Goal: Feedback & Contribution: Leave review/rating

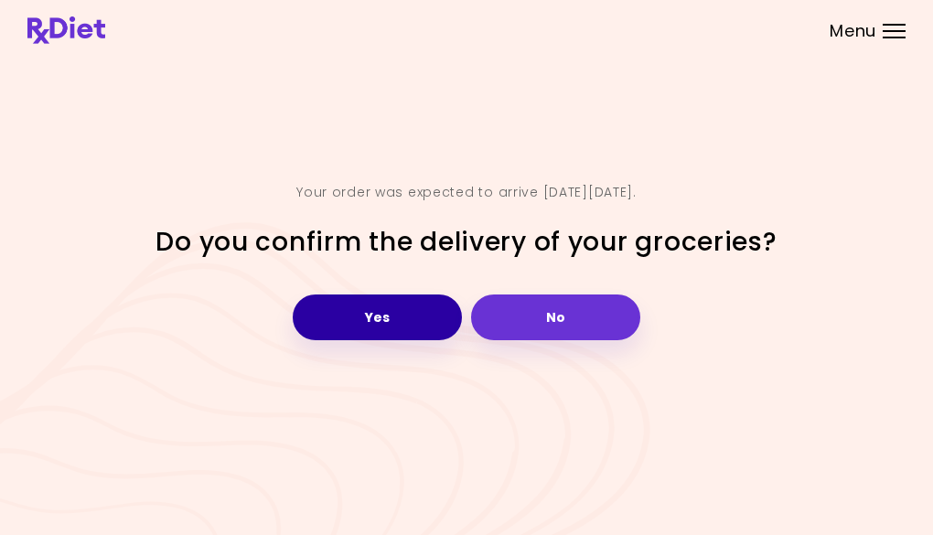
click at [398, 328] on button "Yes" at bounding box center [377, 317] width 169 height 46
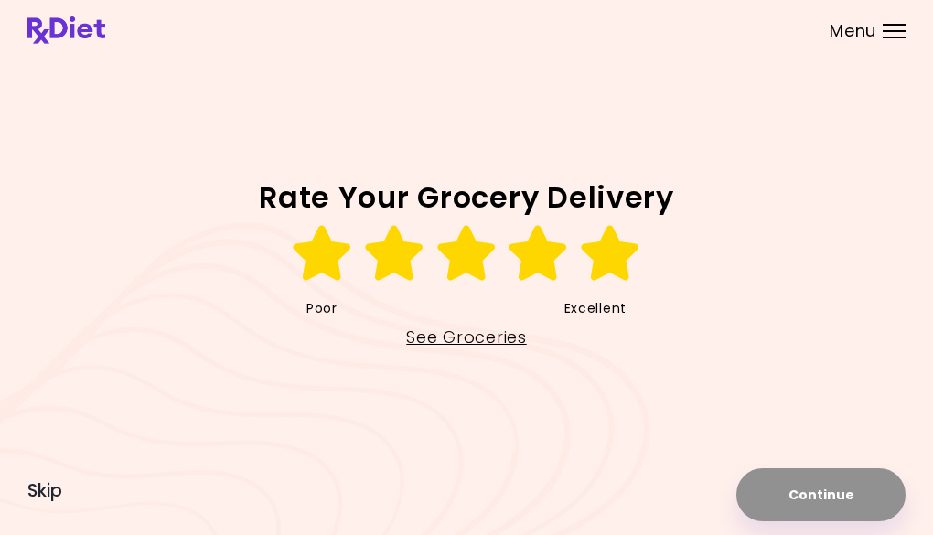
click at [603, 246] on icon at bounding box center [610, 253] width 63 height 55
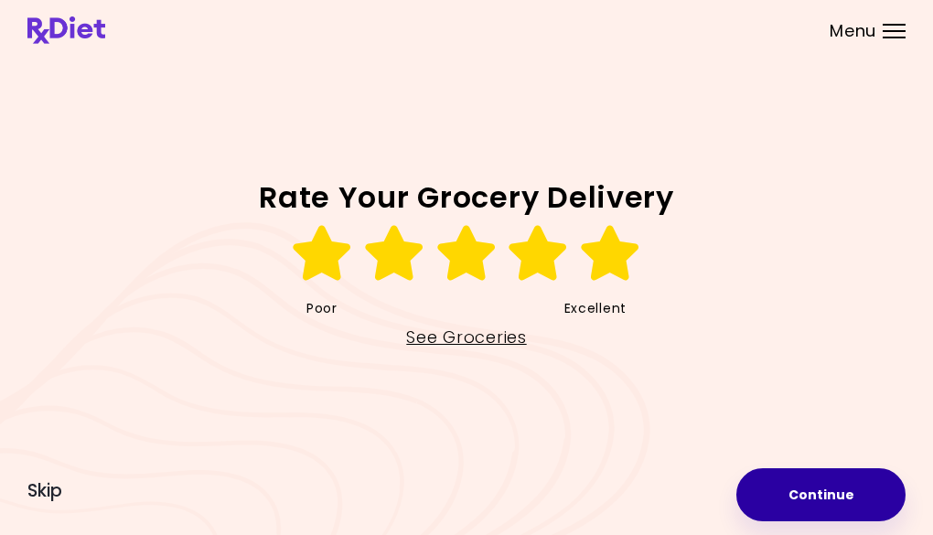
click at [755, 501] on button "Continue" at bounding box center [820, 494] width 169 height 53
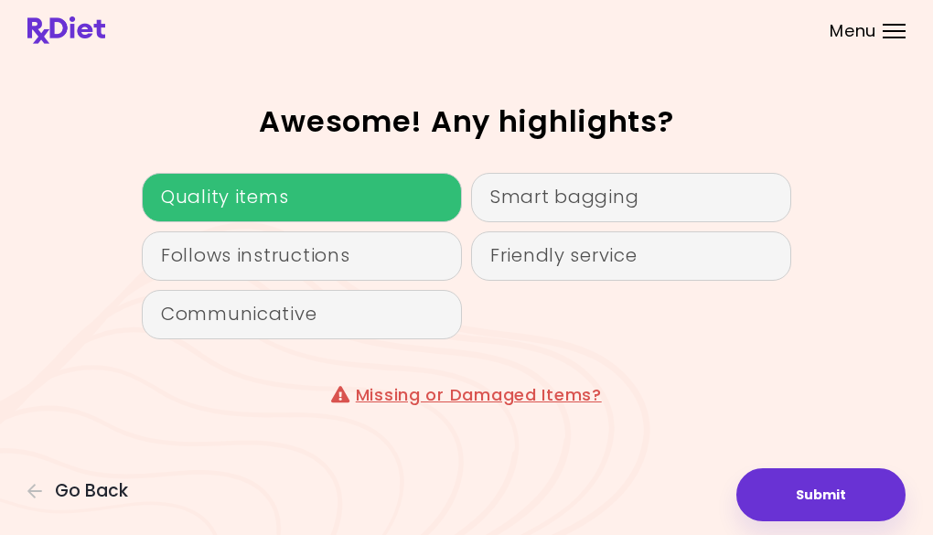
click at [282, 200] on div "Quality items" at bounding box center [302, 197] width 320 height 49
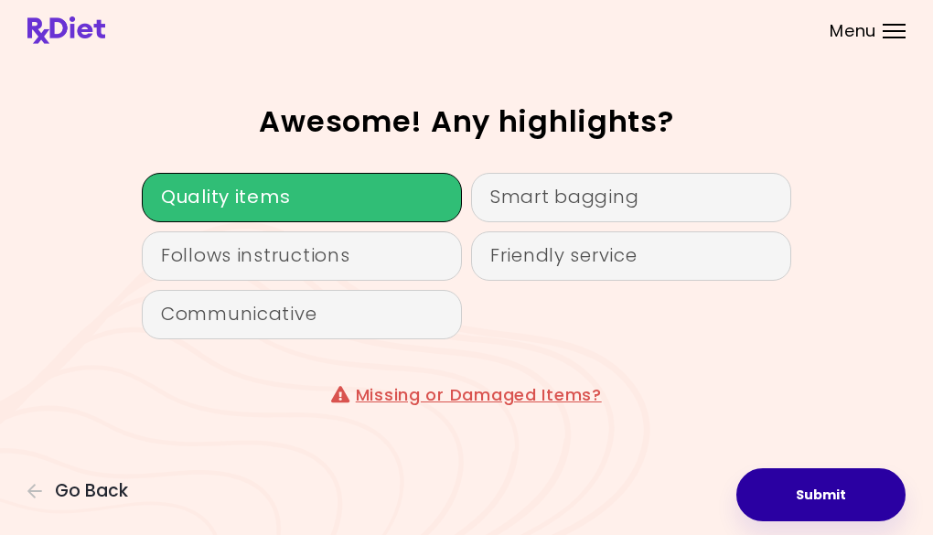
click at [818, 508] on button "Submit" at bounding box center [820, 494] width 169 height 53
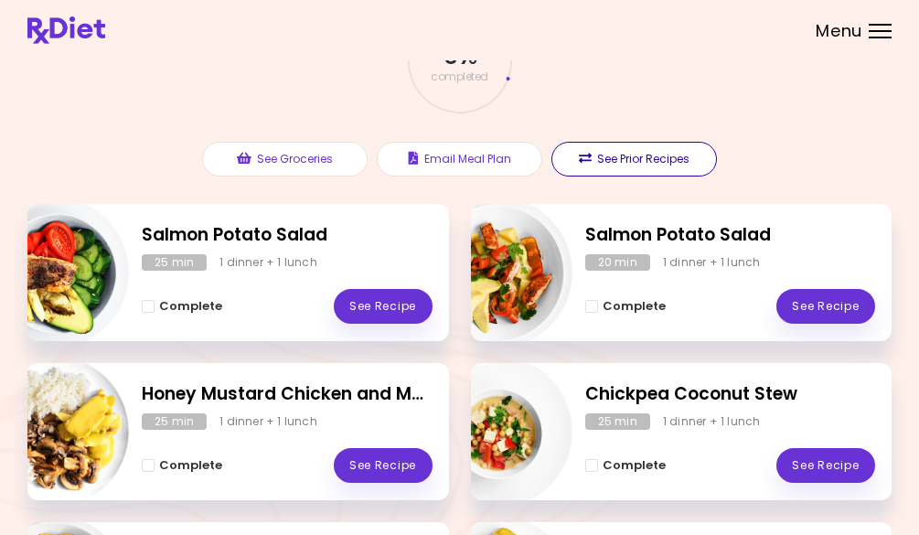
scroll to position [128, 0]
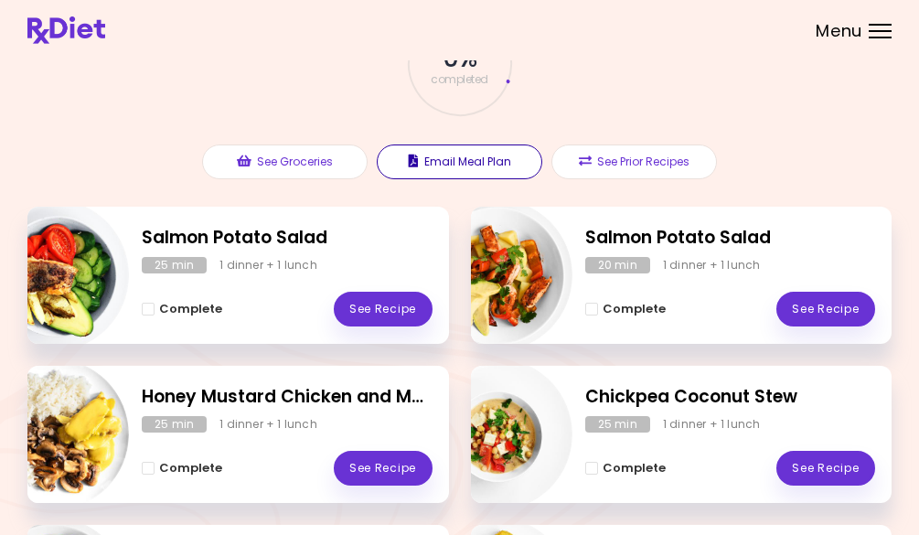
click at [424, 169] on button "Email Meal Plan" at bounding box center [459, 161] width 165 height 35
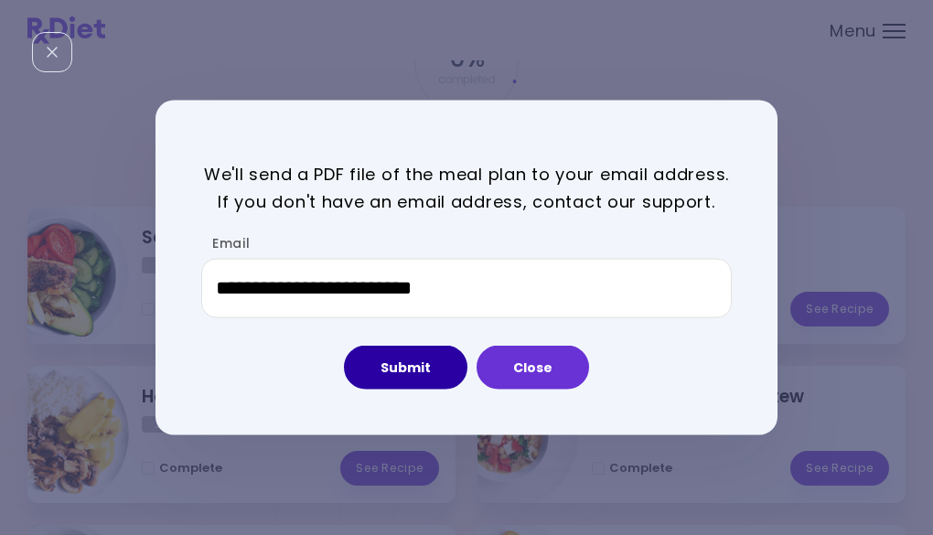
click at [405, 372] on button "Submit" at bounding box center [405, 368] width 123 height 44
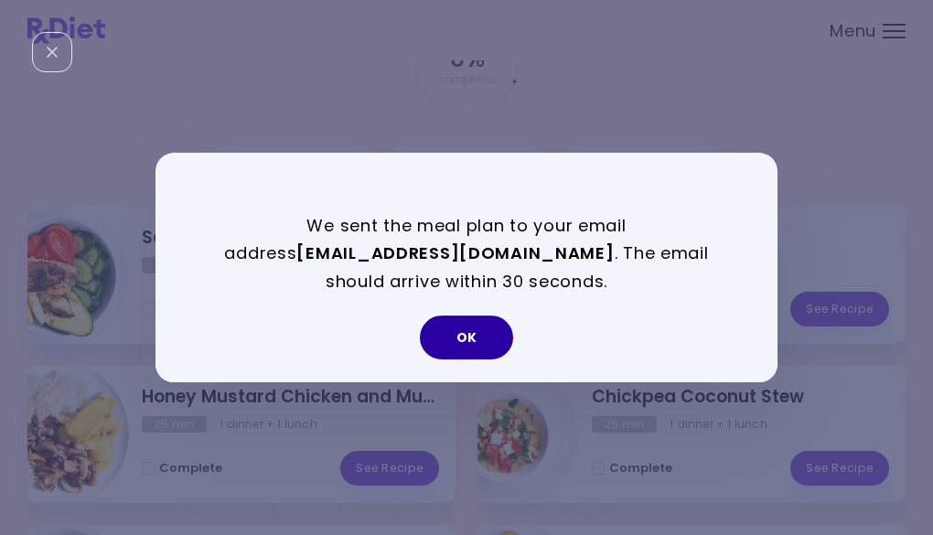
click at [466, 345] on button "OK" at bounding box center [466, 337] width 93 height 44
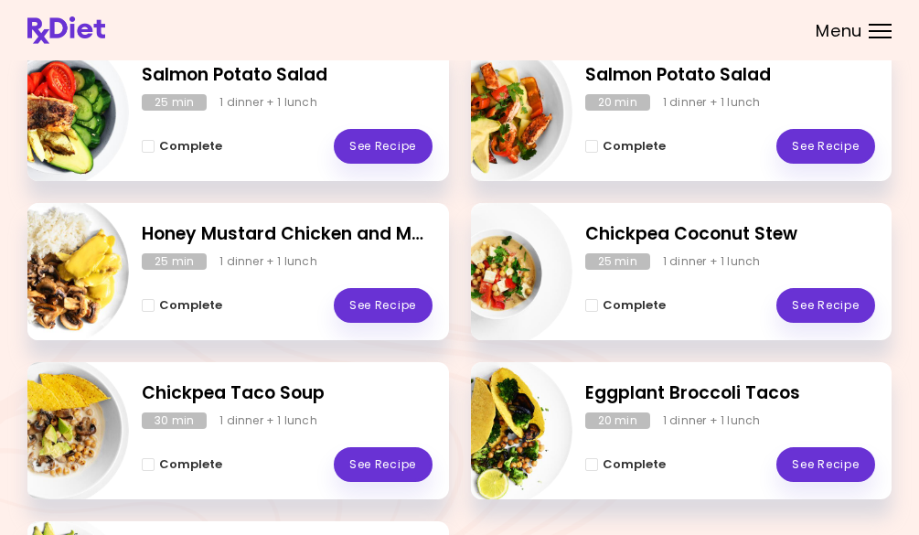
scroll to position [230, 0]
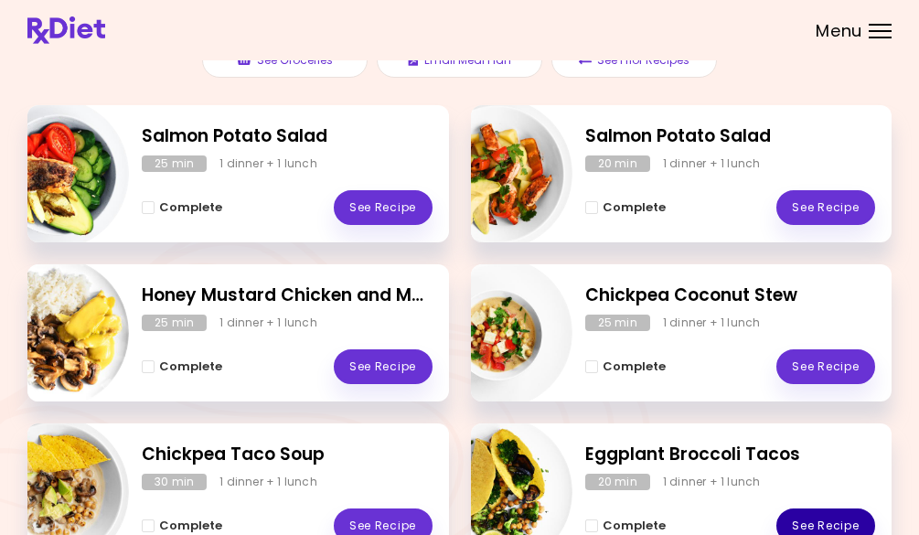
click at [799, 514] on link "See Recipe" at bounding box center [825, 525] width 99 height 35
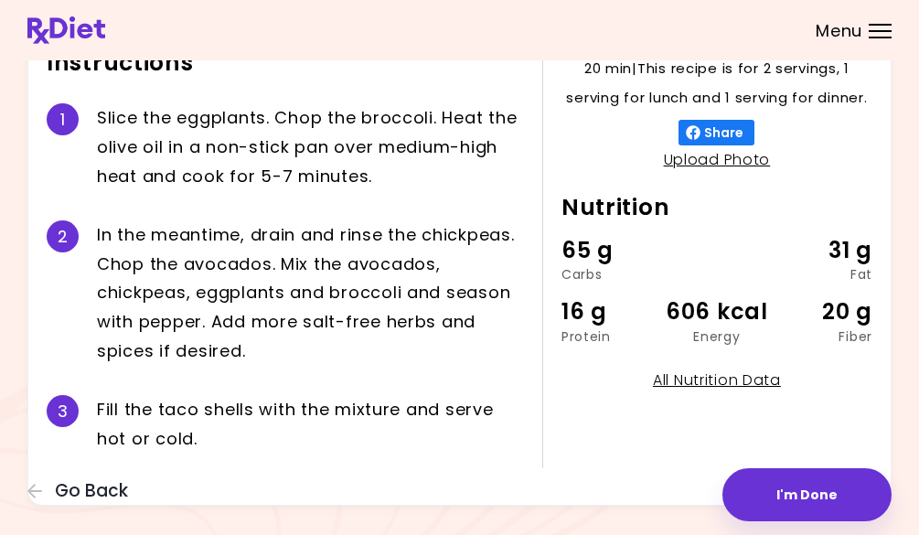
scroll to position [396, 0]
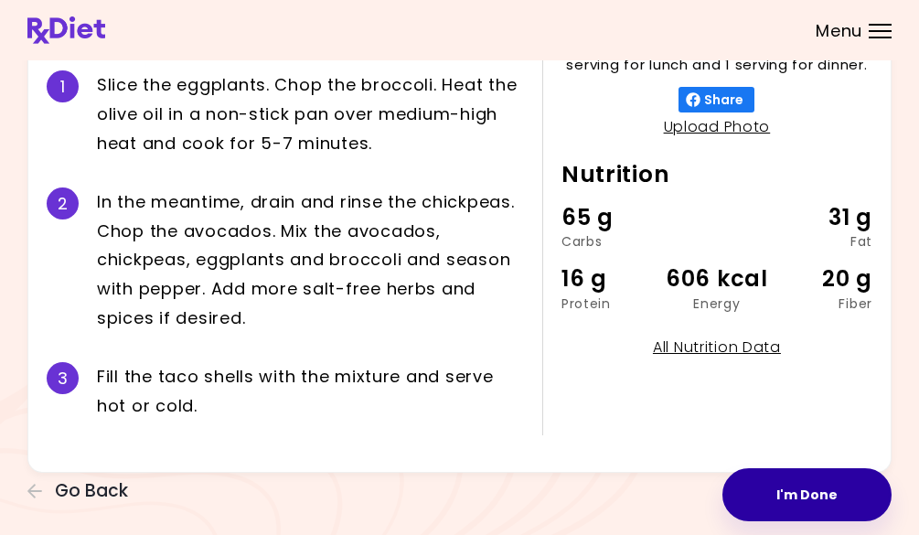
click at [780, 499] on button "I'm Done" at bounding box center [806, 494] width 169 height 53
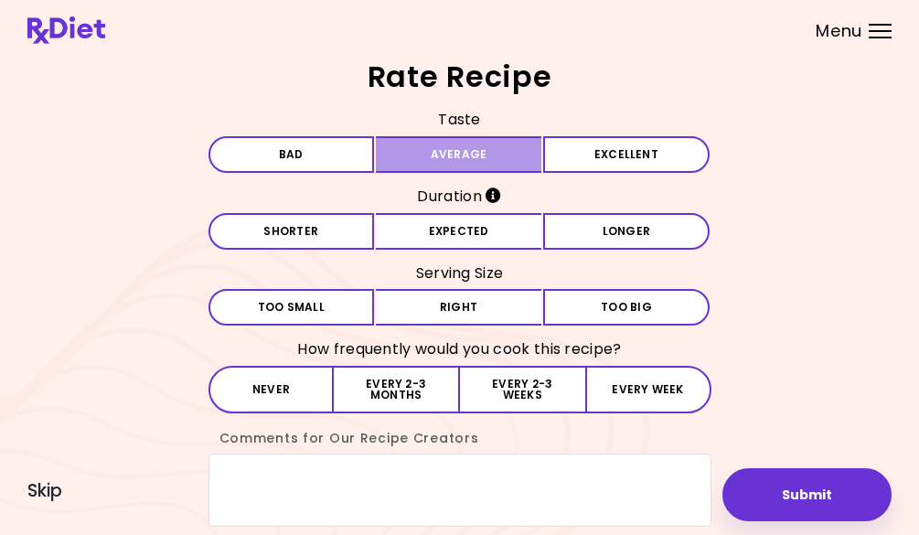
click at [525, 165] on button "Average" at bounding box center [459, 154] width 166 height 37
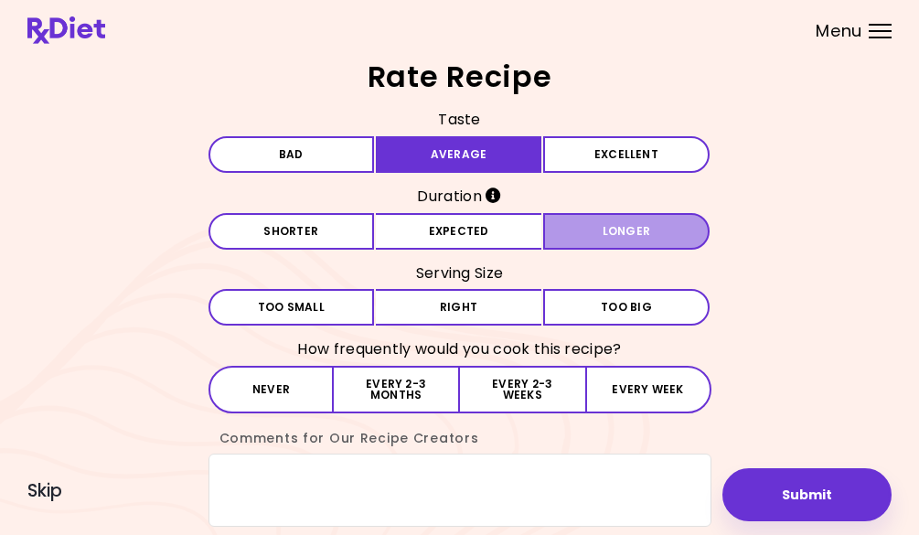
click at [557, 239] on button "Longer" at bounding box center [626, 231] width 166 height 37
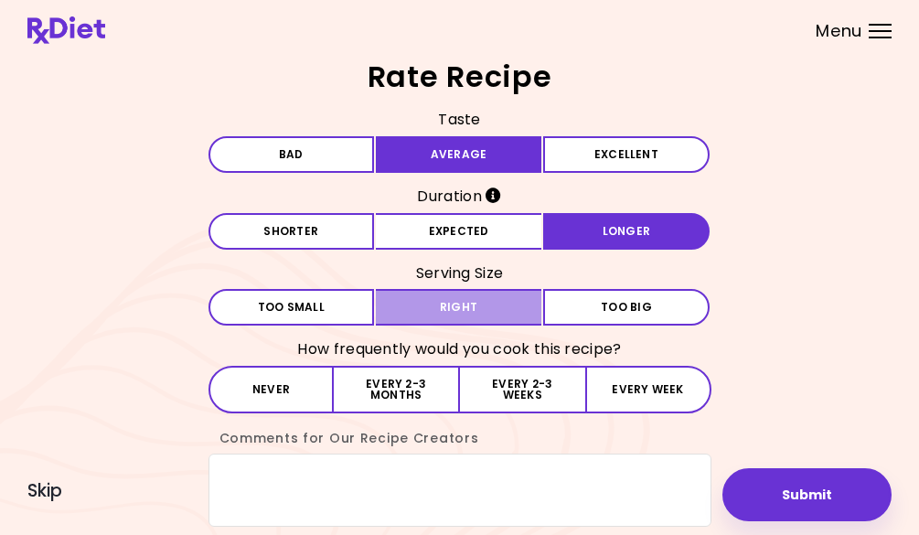
click at [511, 314] on button "Right" at bounding box center [459, 307] width 166 height 37
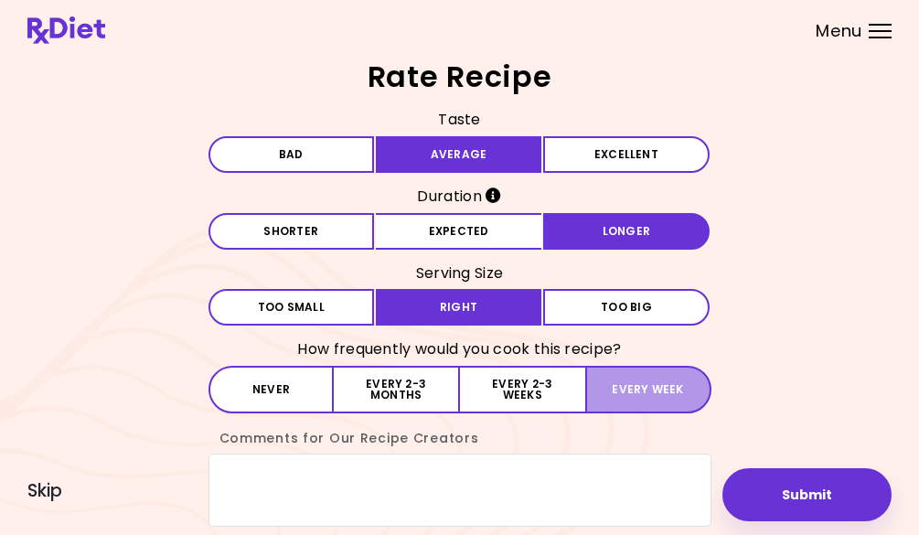
click at [614, 399] on button "Every week" at bounding box center [648, 390] width 126 height 48
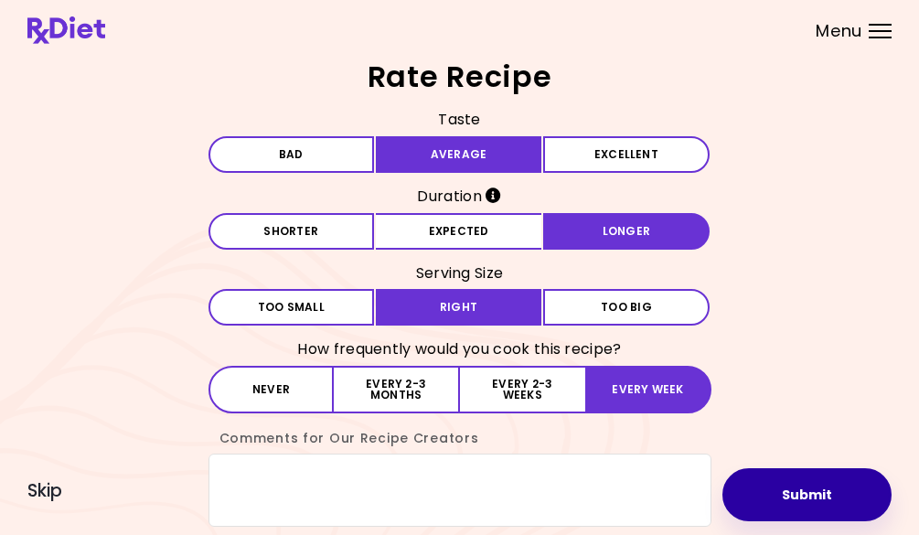
click at [763, 501] on button "Submit" at bounding box center [806, 494] width 169 height 53
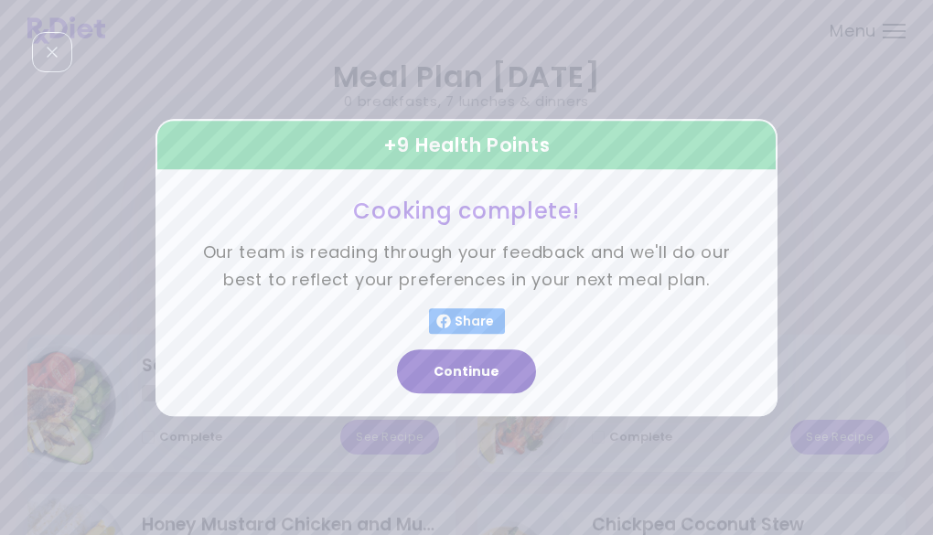
click at [428, 390] on button "Continue" at bounding box center [466, 371] width 139 height 44
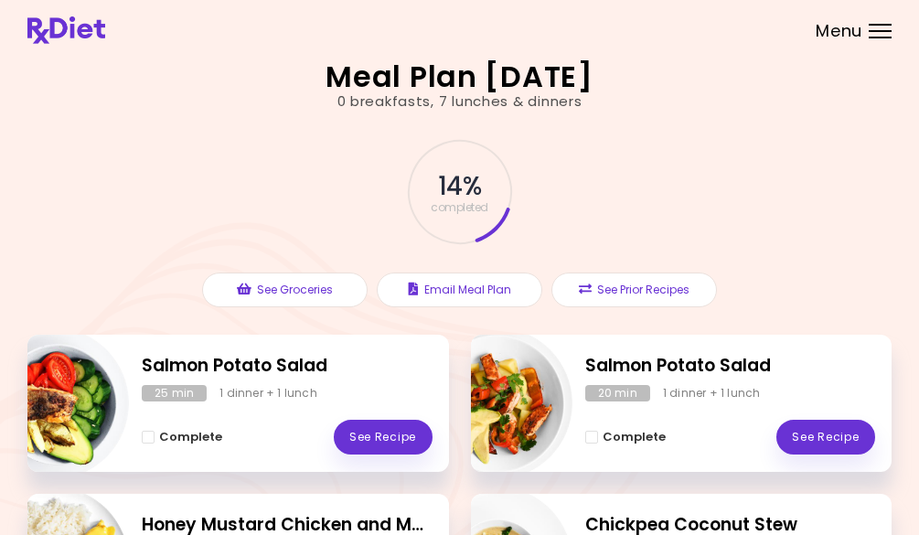
click at [880, 39] on header at bounding box center [459, 30] width 919 height 60
click at [872, 36] on div "Menu" at bounding box center [880, 31] width 23 height 15
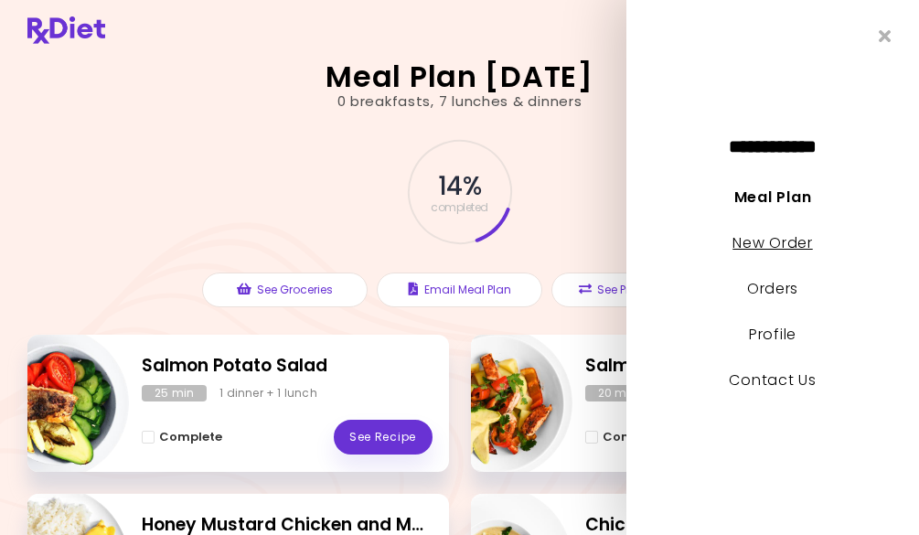
click at [750, 241] on link "New Order" at bounding box center [772, 242] width 80 height 21
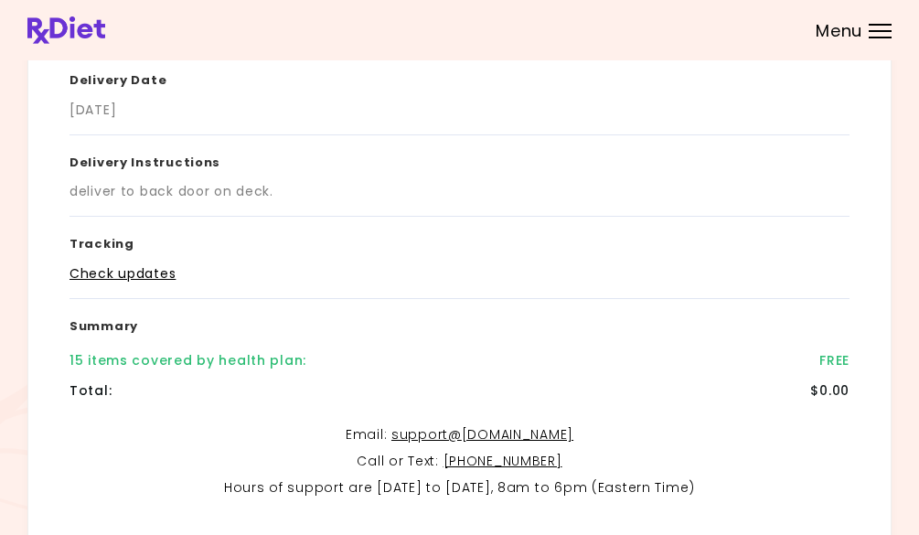
scroll to position [403, 0]
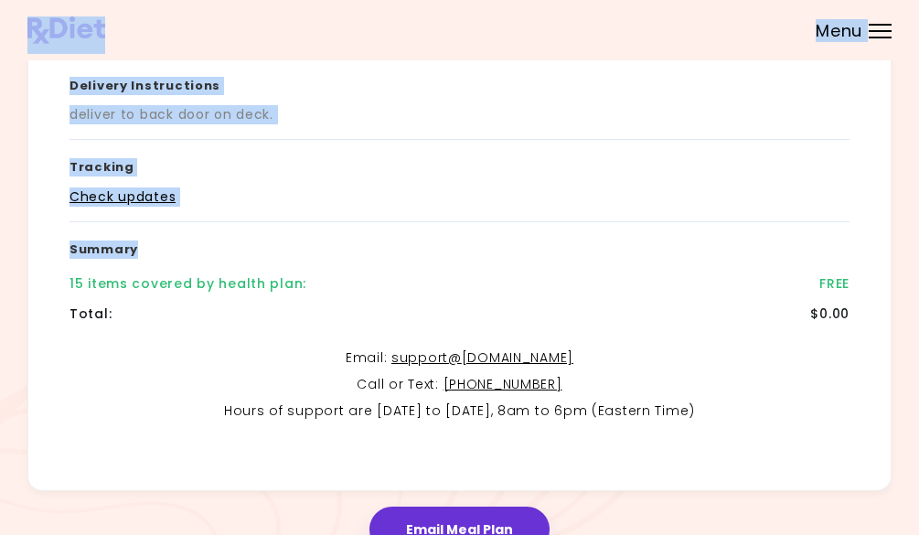
drag, startPoint x: 887, startPoint y: 257, endPoint x: 902, endPoint y: 55, distance: 202.7
click at [902, 55] on div "**********" at bounding box center [459, 106] width 919 height 1018
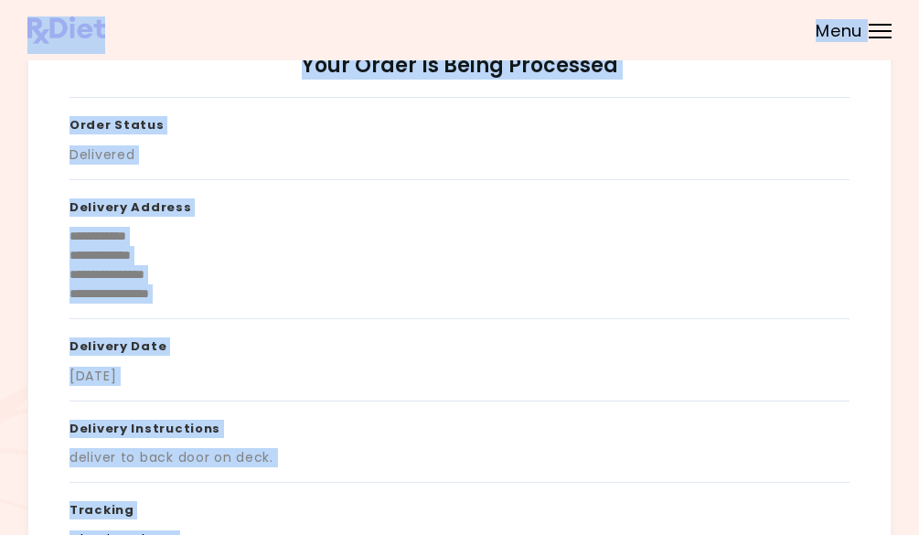
scroll to position [0, 0]
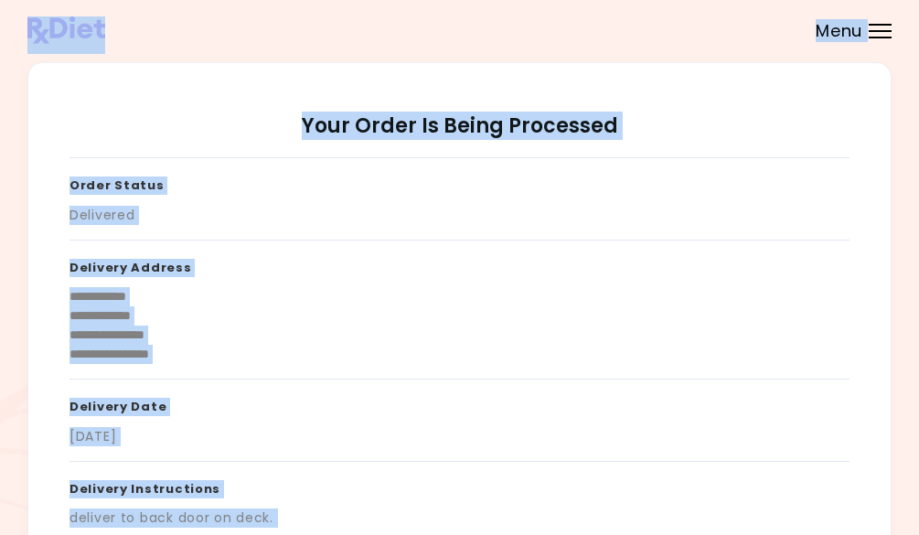
click at [871, 25] on div at bounding box center [880, 25] width 23 height 2
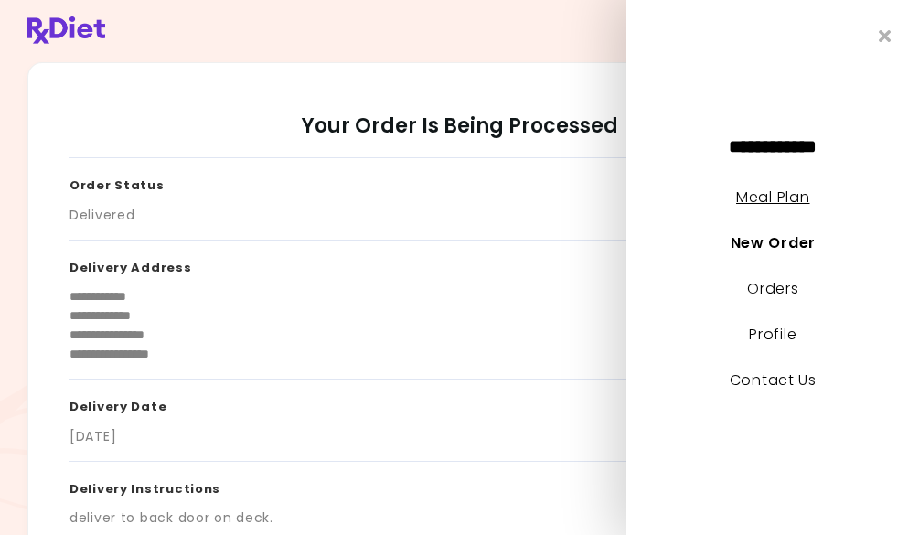
click at [753, 201] on link "Meal Plan" at bounding box center [772, 197] width 73 height 21
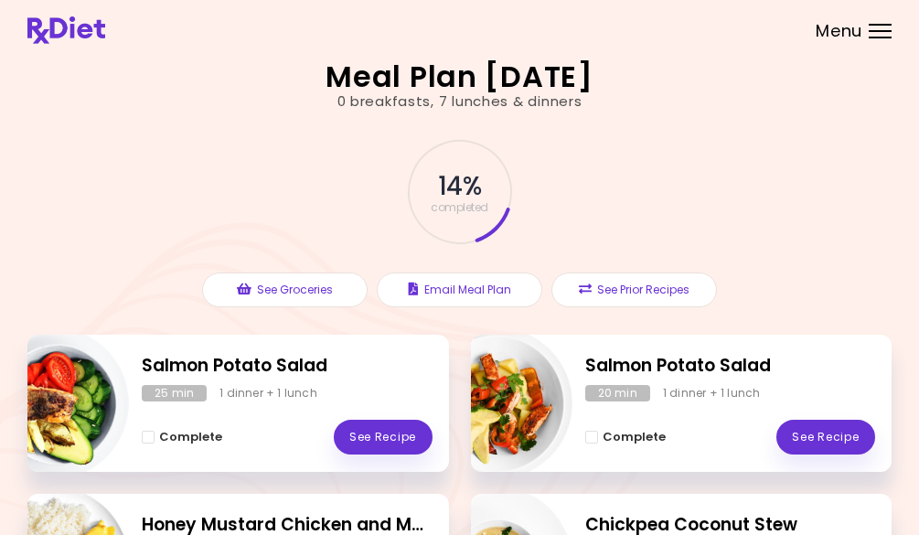
click at [877, 37] on div at bounding box center [880, 38] width 23 height 2
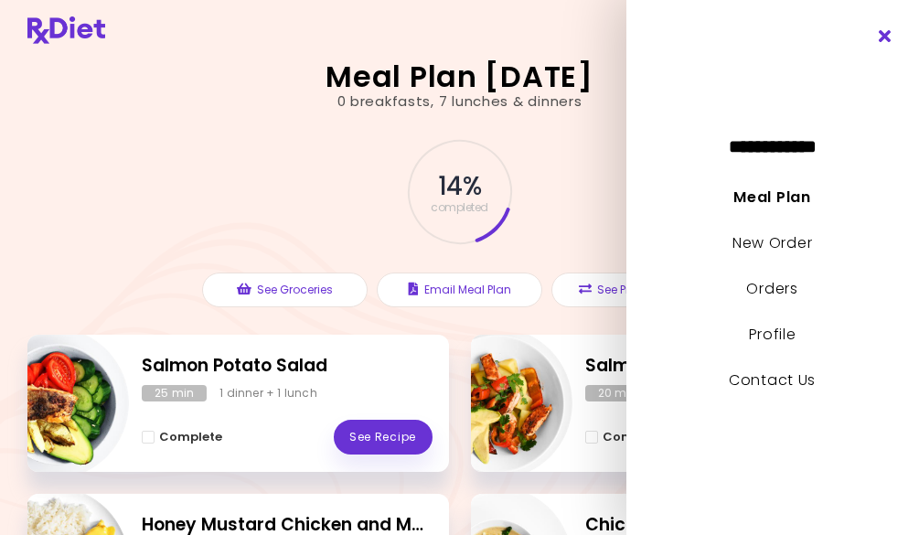
click at [882, 33] on icon "Close" at bounding box center [885, 36] width 17 height 13
